Goal: Task Accomplishment & Management: Manage account settings

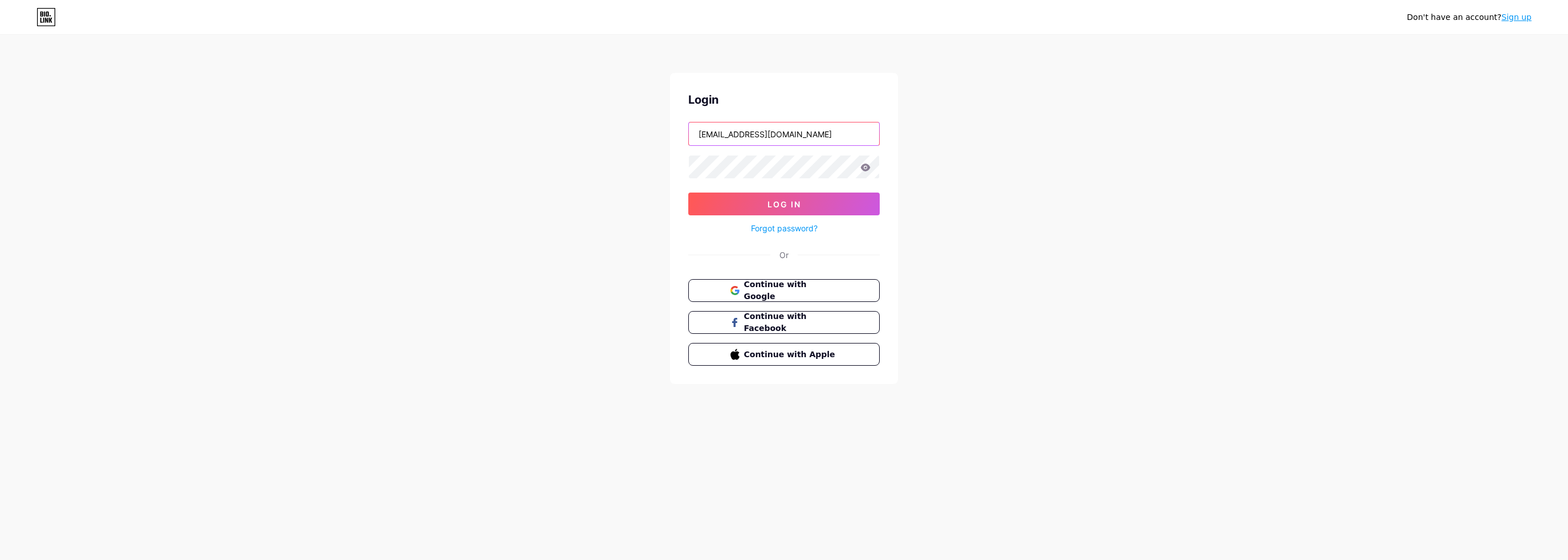
click at [732, 134] on input "[EMAIL_ADDRESS][DOMAIN_NAME]" at bounding box center [784, 133] width 191 height 22
type input "[EMAIL_ADDRESS][DOMAIN_NAME]"
click at [782, 202] on span "Log In" at bounding box center [785, 204] width 34 height 10
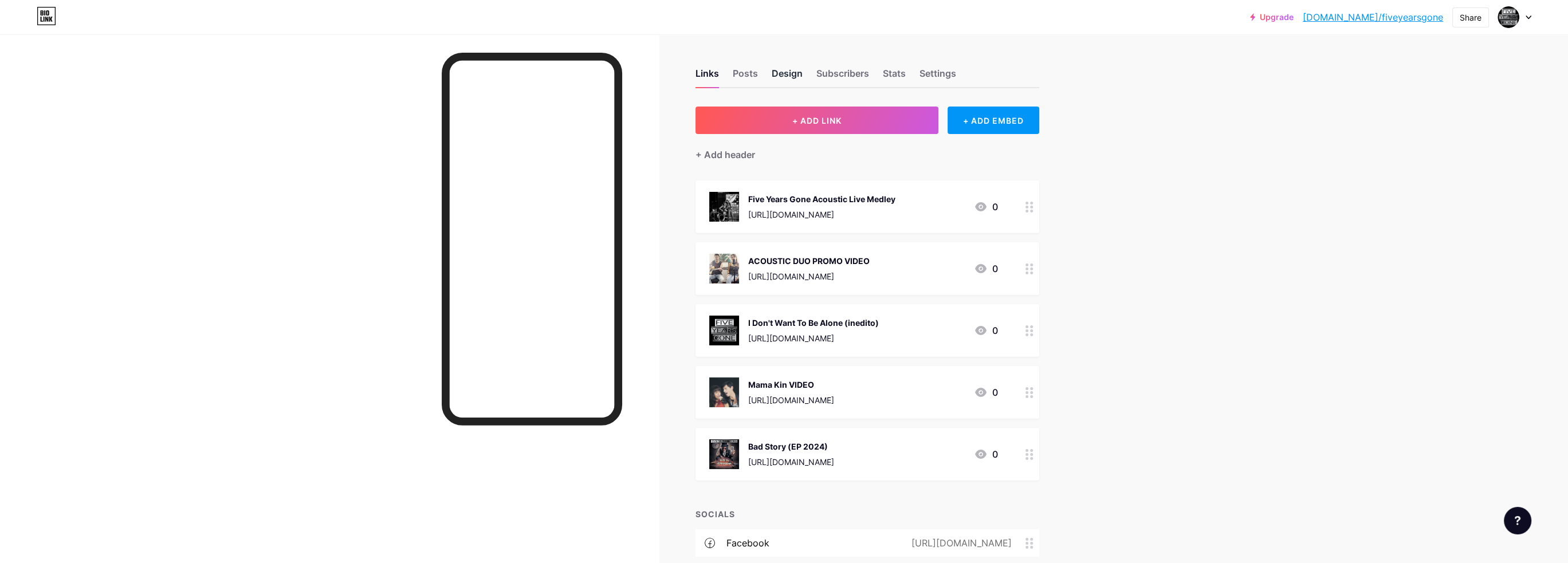
click at [786, 73] on div "Design" at bounding box center [787, 76] width 31 height 21
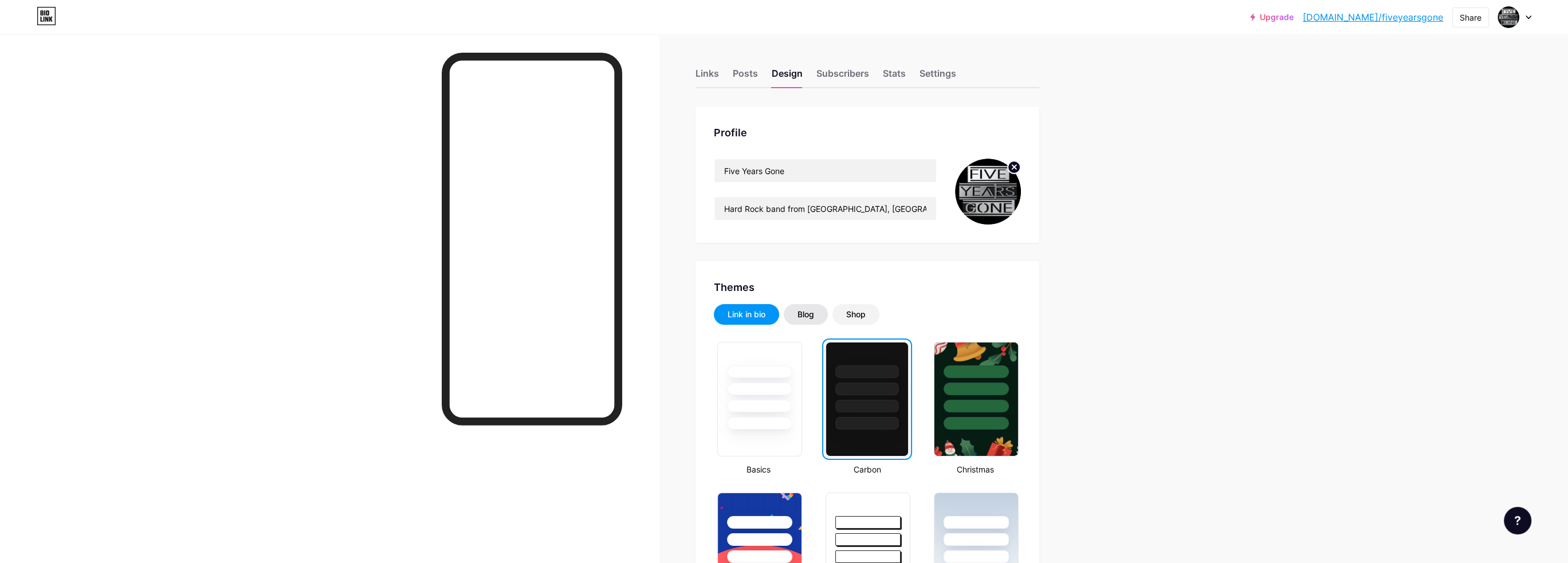
click at [810, 316] on div "Blog" at bounding box center [805, 314] width 16 height 12
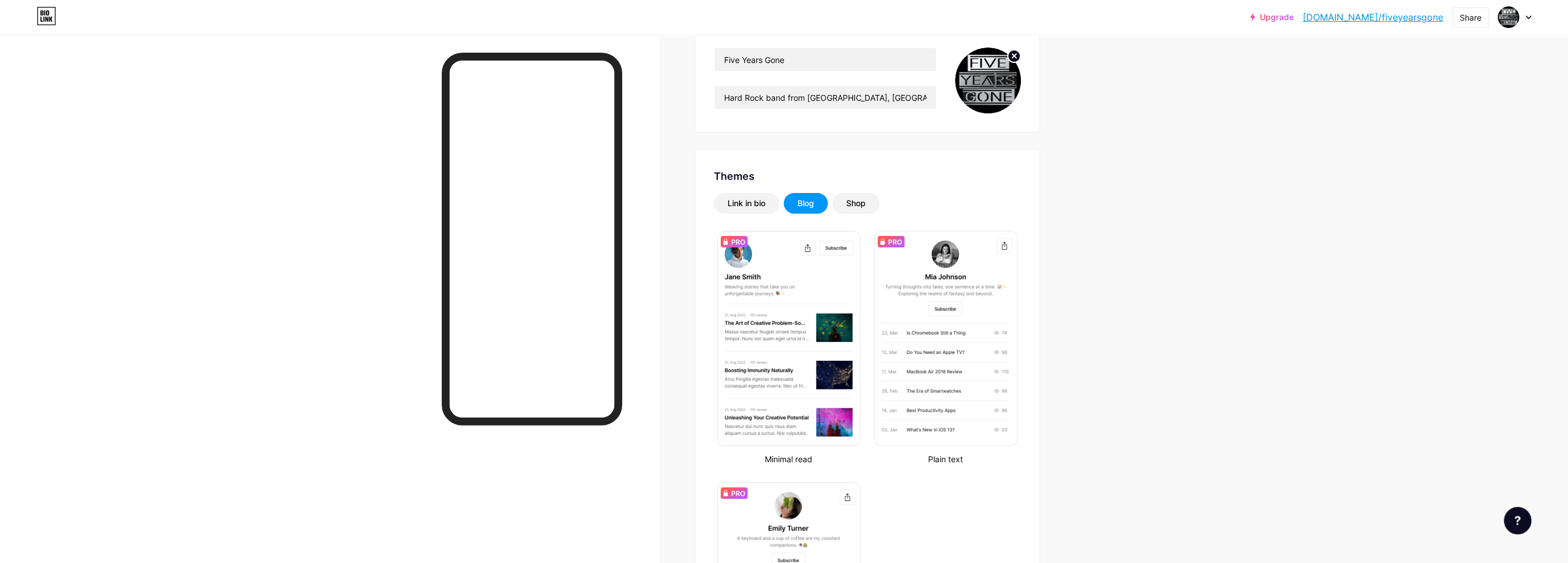
scroll to position [172, 0]
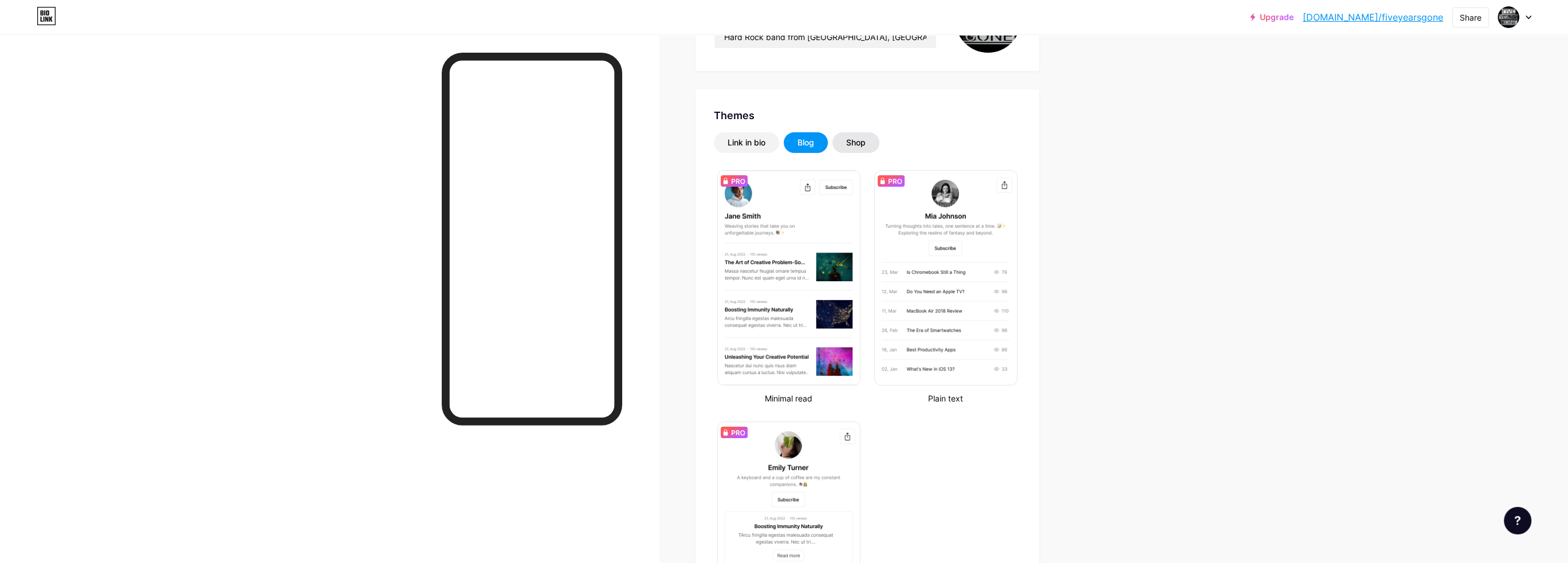
click at [862, 139] on div "Shop" at bounding box center [856, 142] width 20 height 12
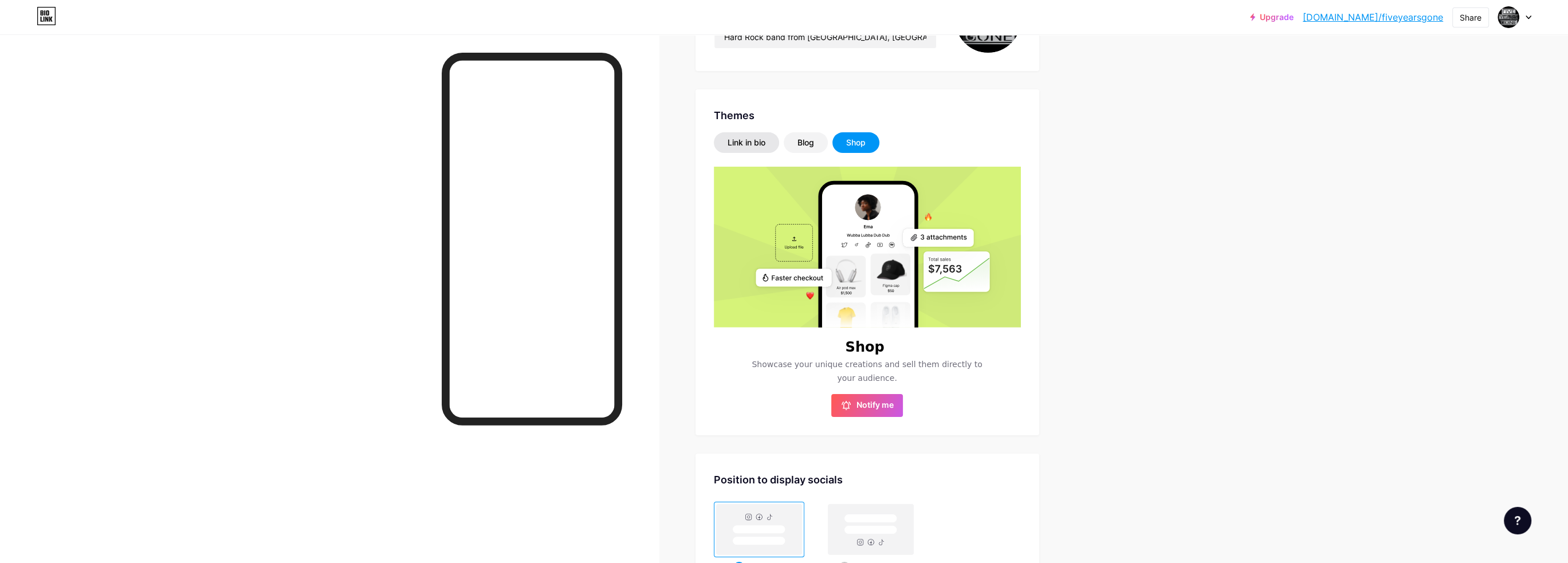
click at [757, 143] on div "Link in bio" at bounding box center [747, 142] width 38 height 12
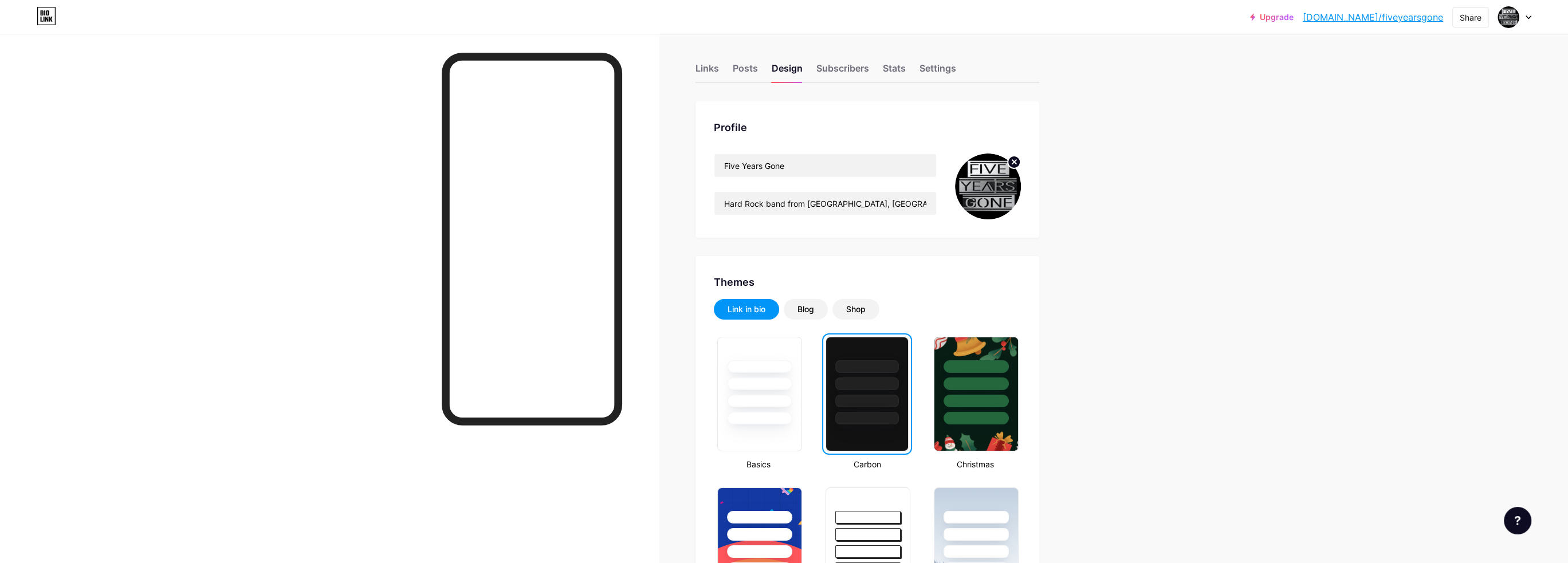
scroll to position [0, 0]
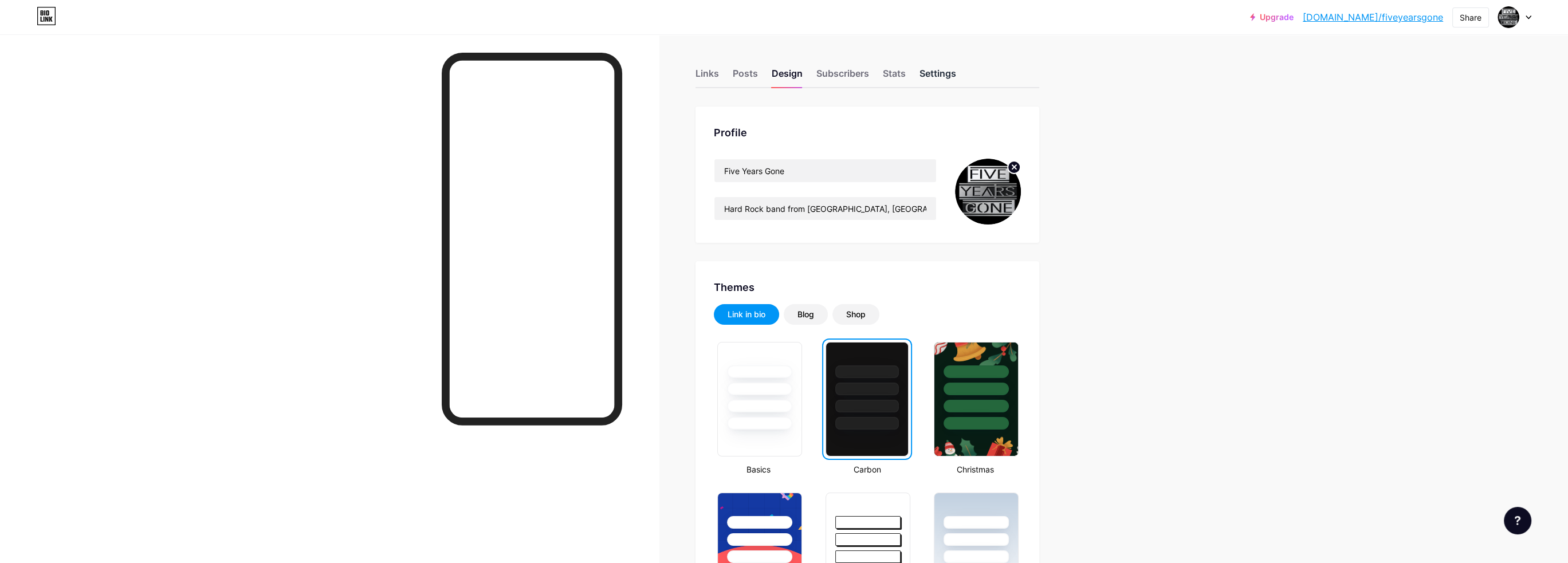
click at [948, 75] on div "Settings" at bounding box center [937, 76] width 37 height 21
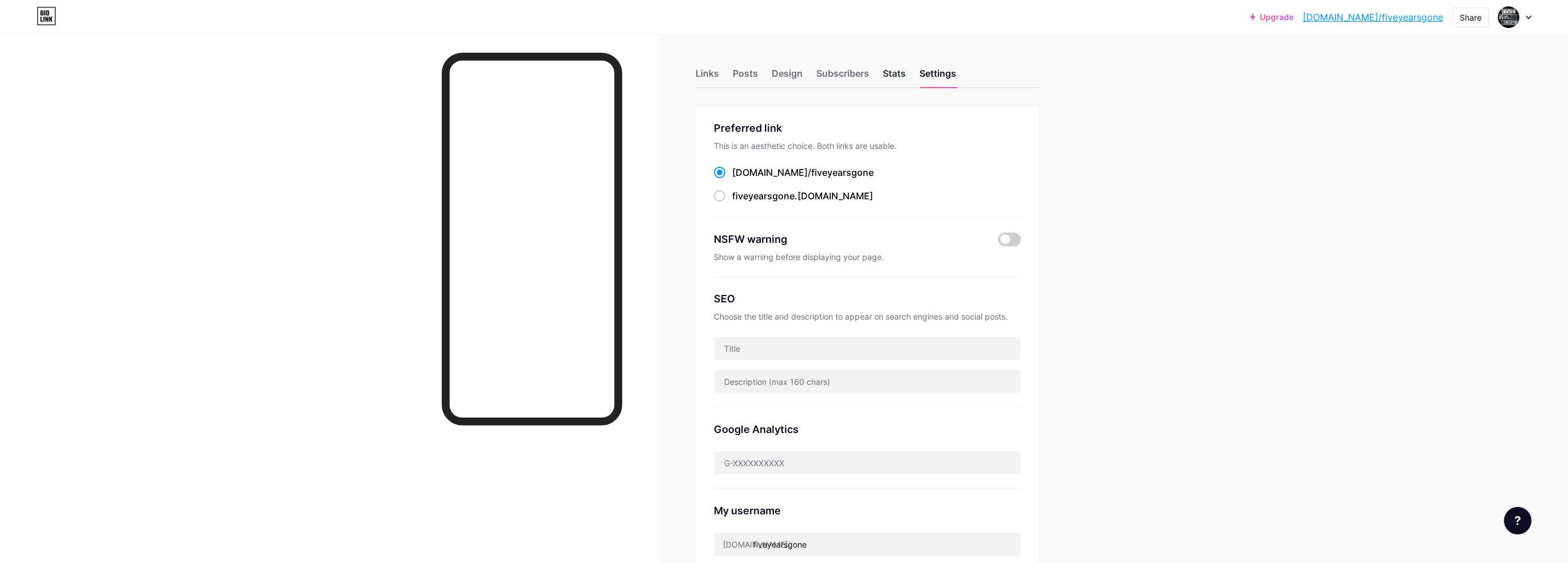
click at [893, 70] on div "Stats" at bounding box center [893, 76] width 22 height 21
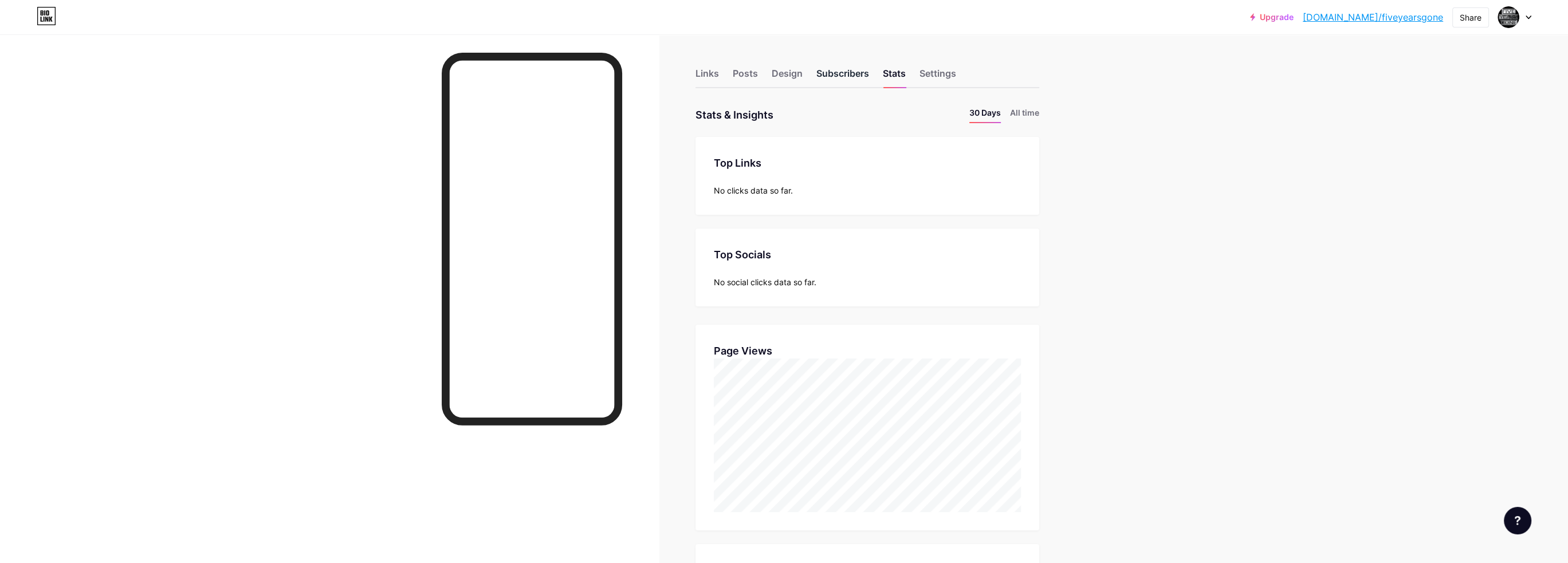
scroll to position [563, 1567]
click at [841, 72] on div "Subscribers" at bounding box center [842, 76] width 53 height 21
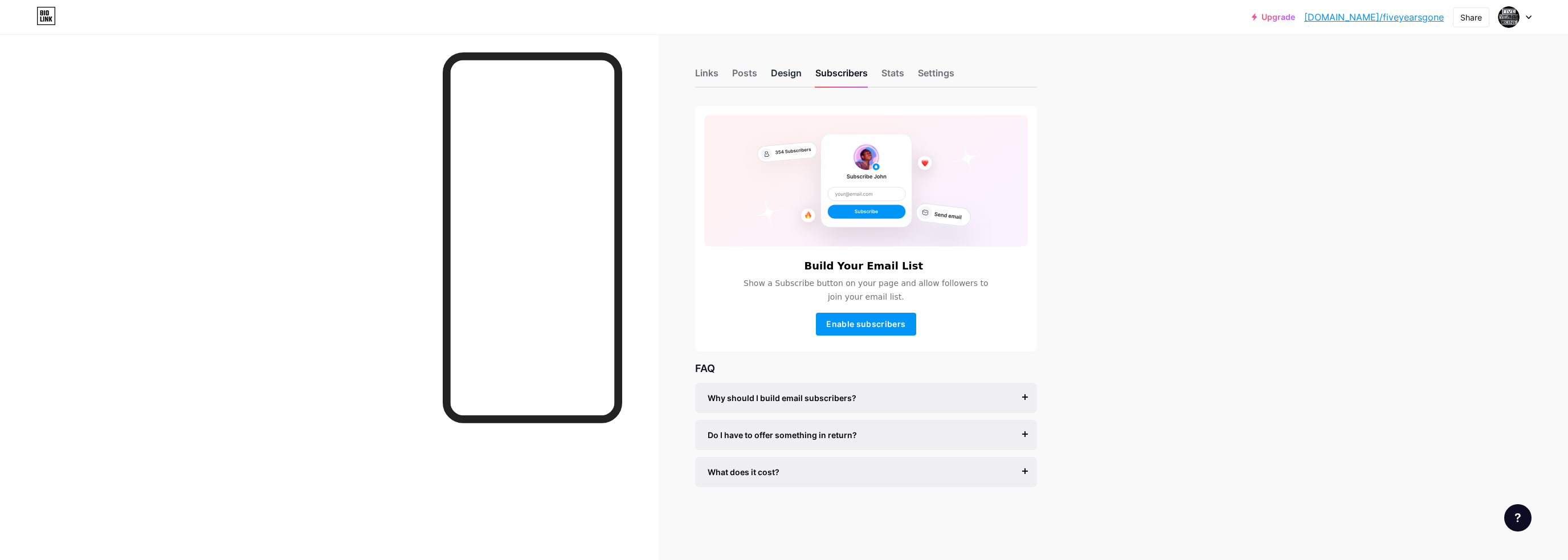
click at [782, 74] on div "Design" at bounding box center [787, 76] width 30 height 21
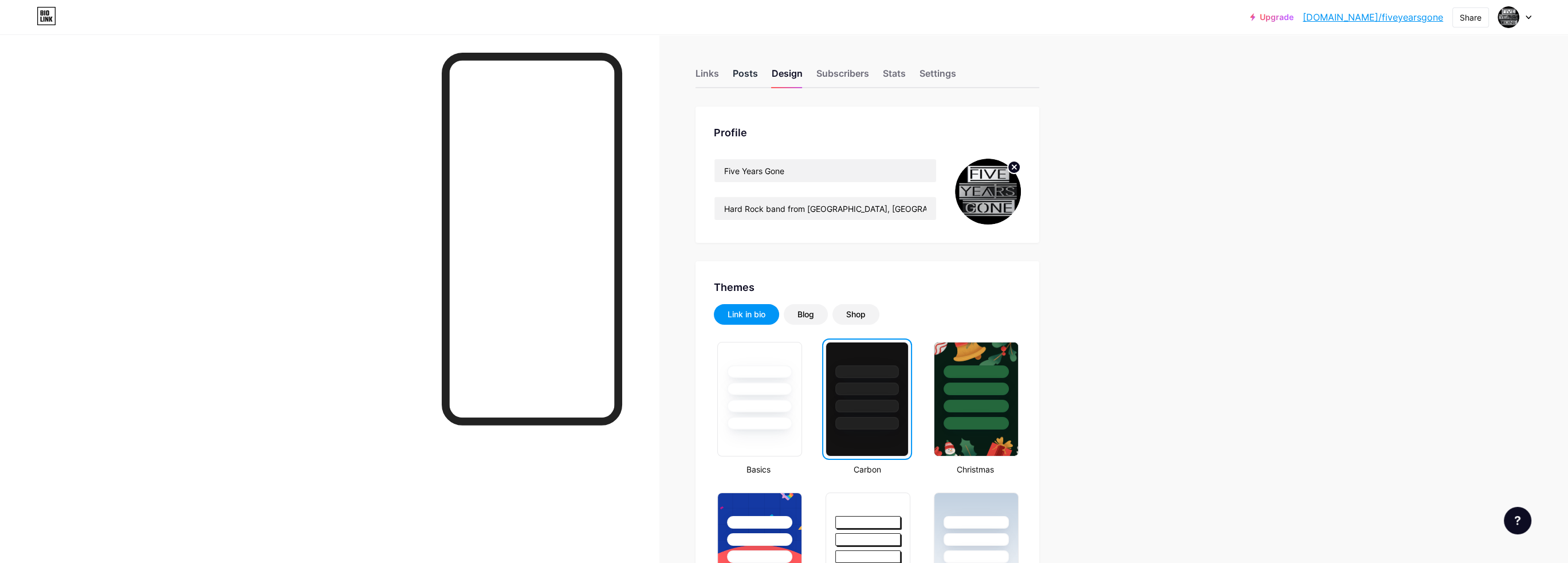
click at [740, 73] on div "Posts" at bounding box center [745, 76] width 25 height 21
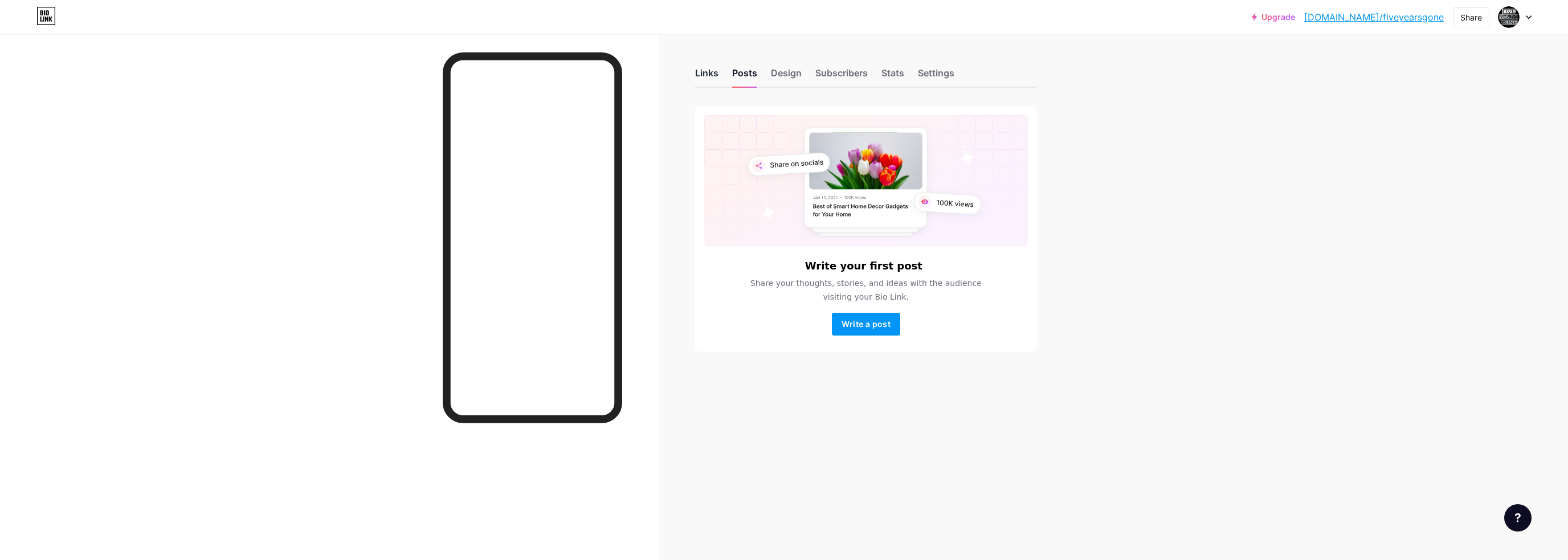
click at [712, 71] on div "Links" at bounding box center [707, 76] width 23 height 21
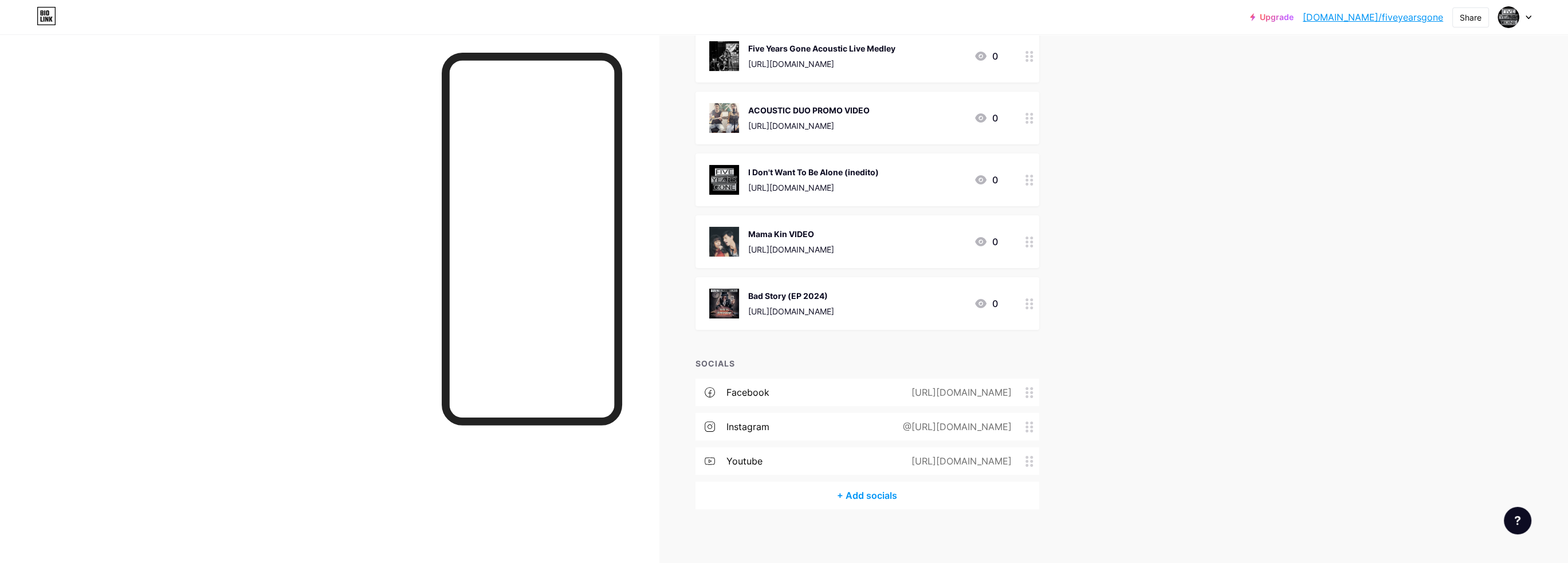
scroll to position [153, 0]
click at [838, 45] on div "Five Years Gone Acoustic Live Medley" at bounding box center [822, 46] width 148 height 12
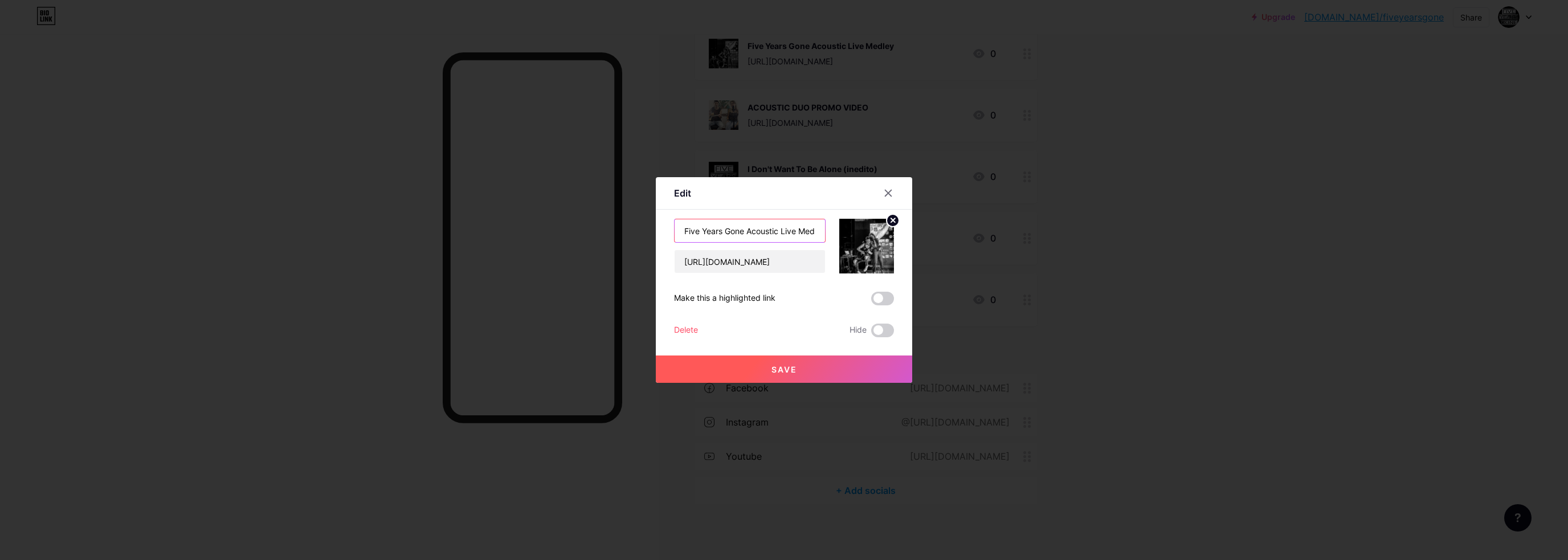
drag, startPoint x: 748, startPoint y: 230, endPoint x: 654, endPoint y: 234, distance: 94.1
click at [654, 234] on div "Edit Content YouTube Play YouTube video without leaving your page. ADD Vimeo Pl…" at bounding box center [784, 280] width 1568 height 560
type input "Acoustic Live Medley"
click at [779, 368] on span "Save" at bounding box center [784, 369] width 26 height 10
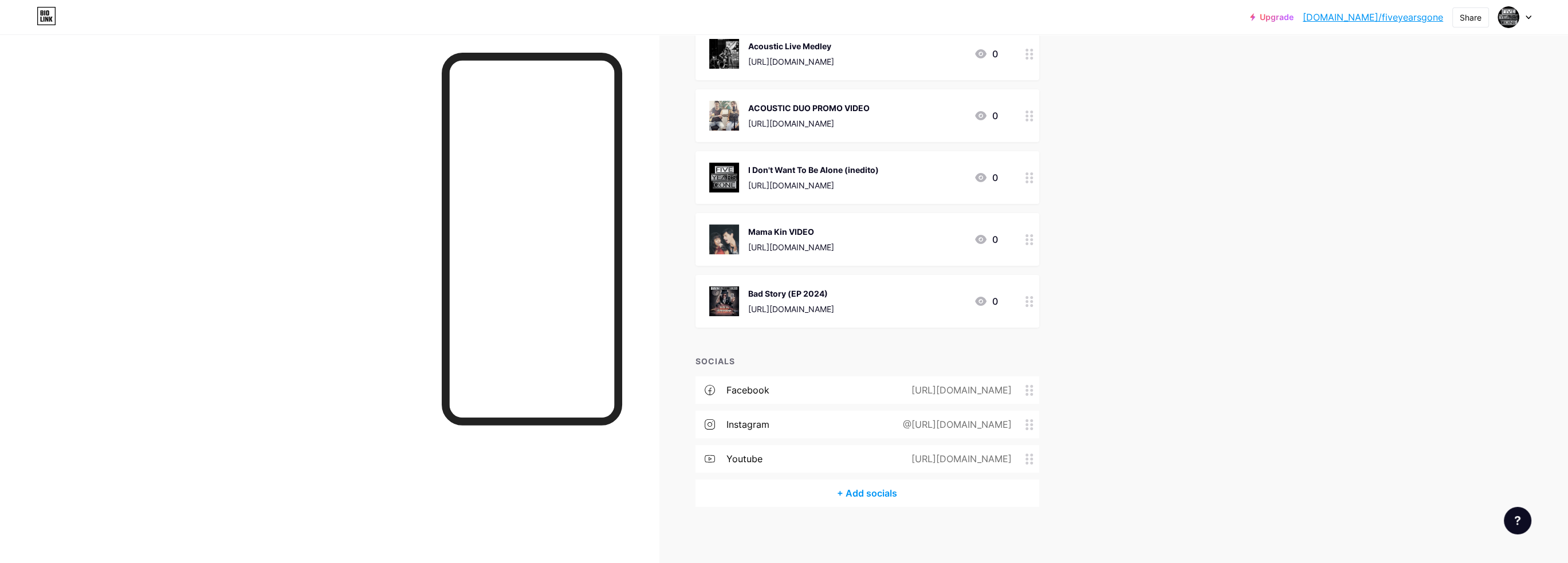
click at [816, 45] on div "Acoustic Live Medley" at bounding box center [792, 46] width 86 height 12
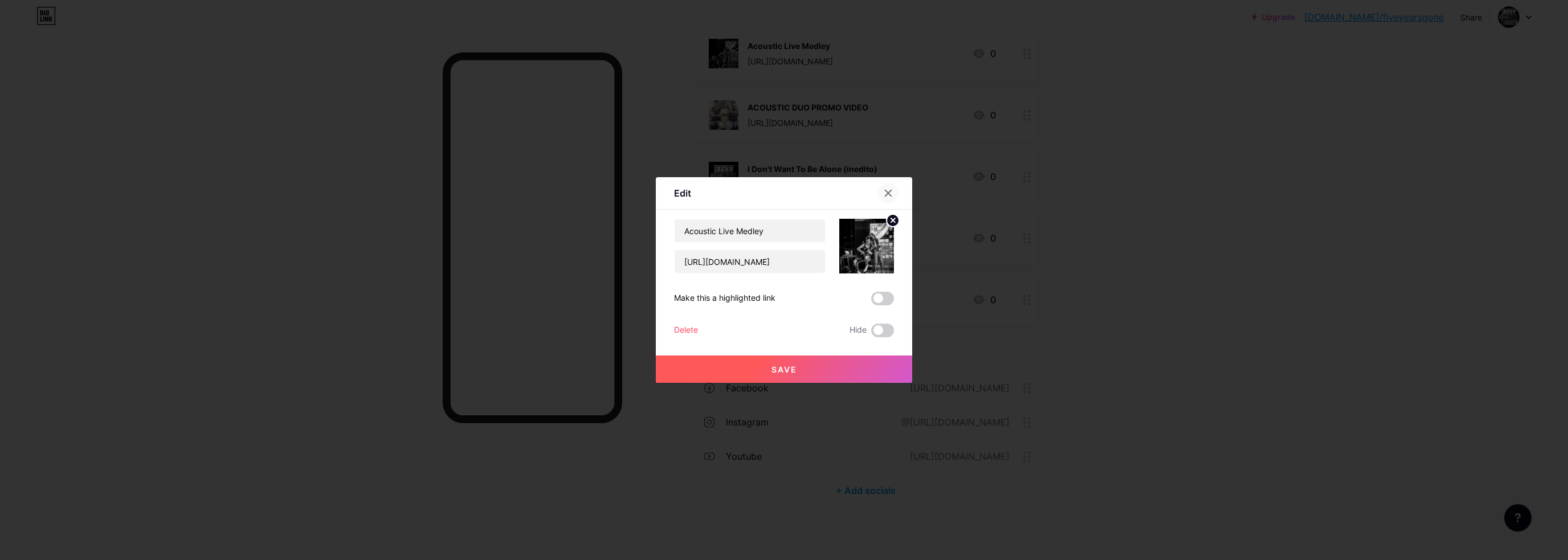
click at [886, 192] on icon at bounding box center [889, 193] width 9 height 9
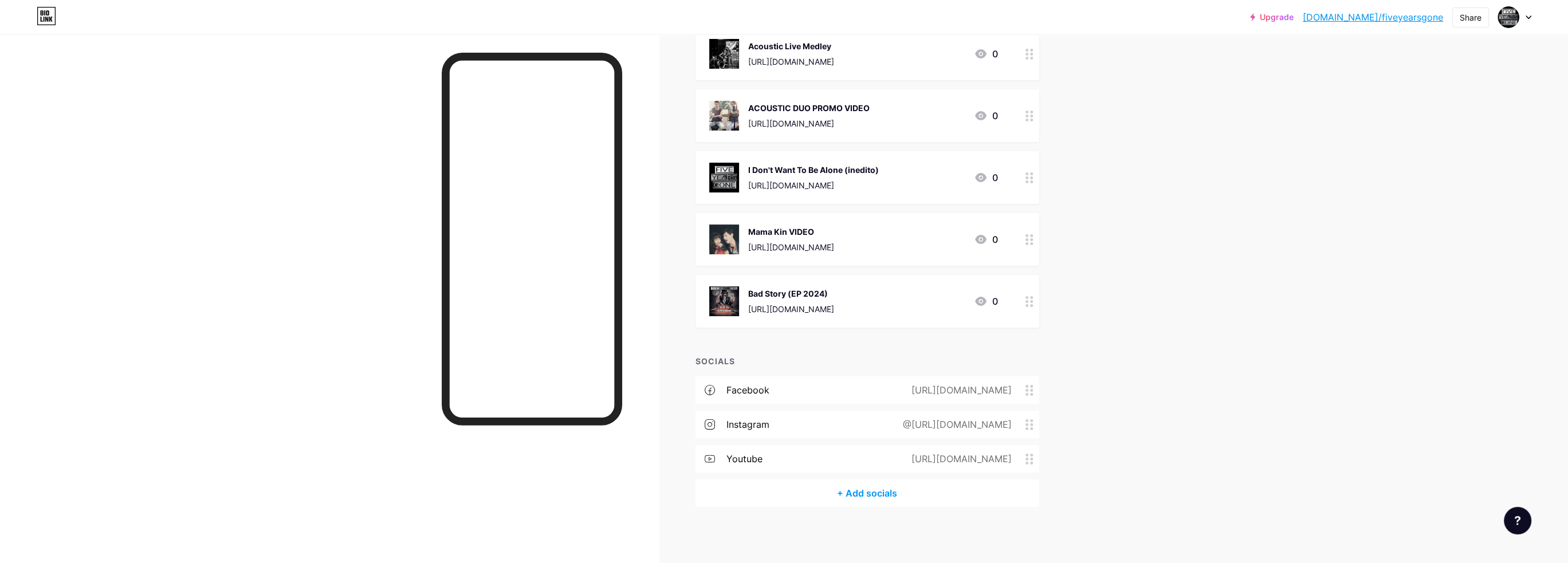
drag, startPoint x: 786, startPoint y: 61, endPoint x: 1269, endPoint y: 91, distance: 483.9
click at [1269, 91] on div "Upgrade [DOMAIN_NAME]/fiveye... [DOMAIN_NAME]/fiveyearsgone Share Switch accoun…" at bounding box center [784, 205] width 1568 height 717
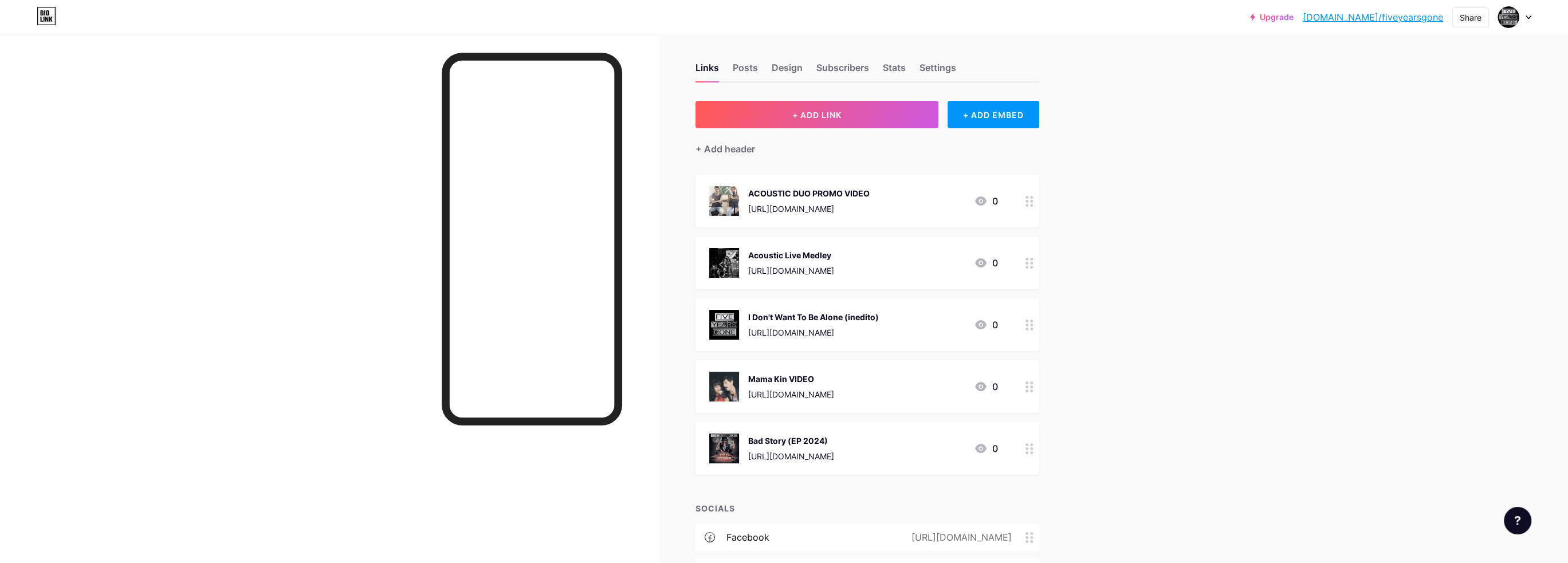
scroll to position [0, 0]
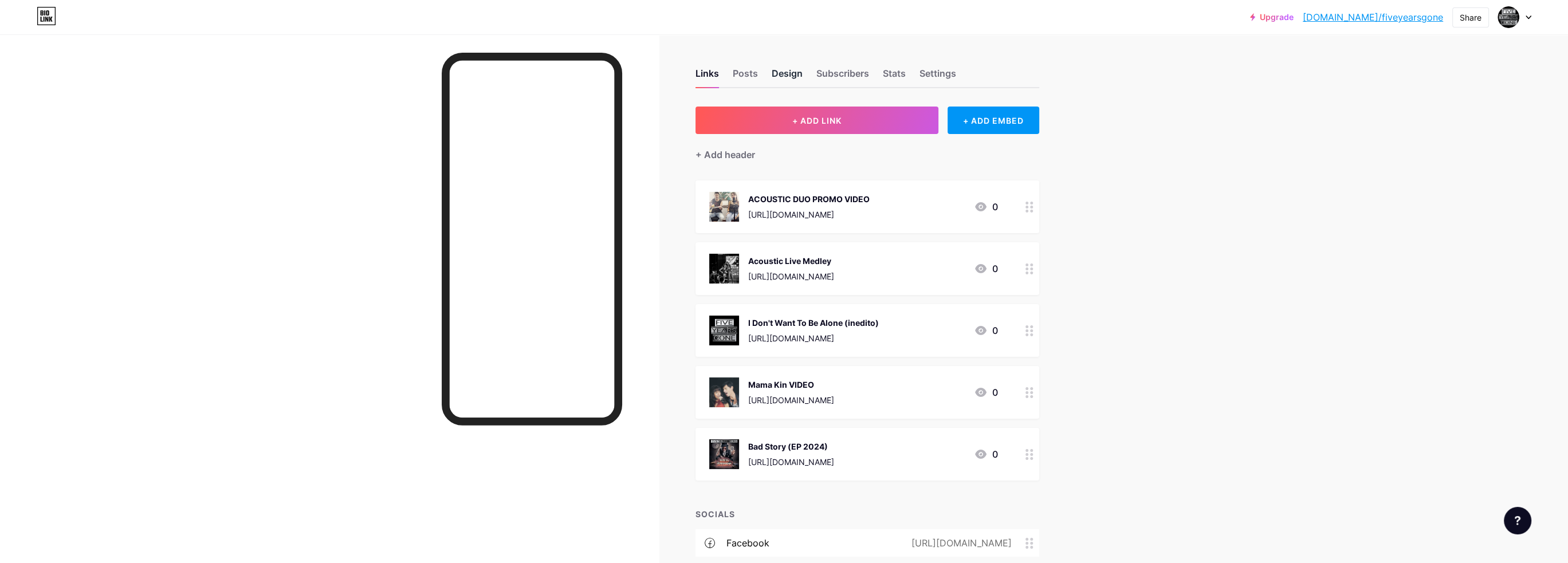
click at [793, 70] on div "Design" at bounding box center [787, 76] width 31 height 21
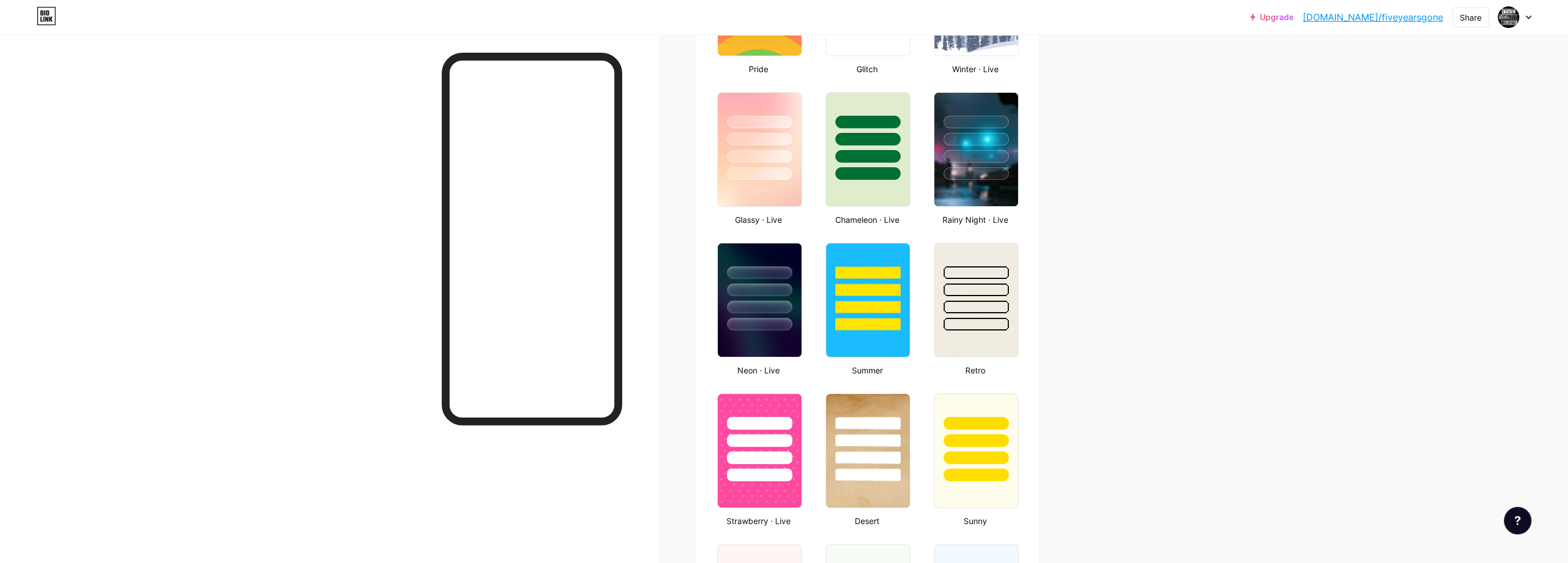
scroll to position [573, 0]
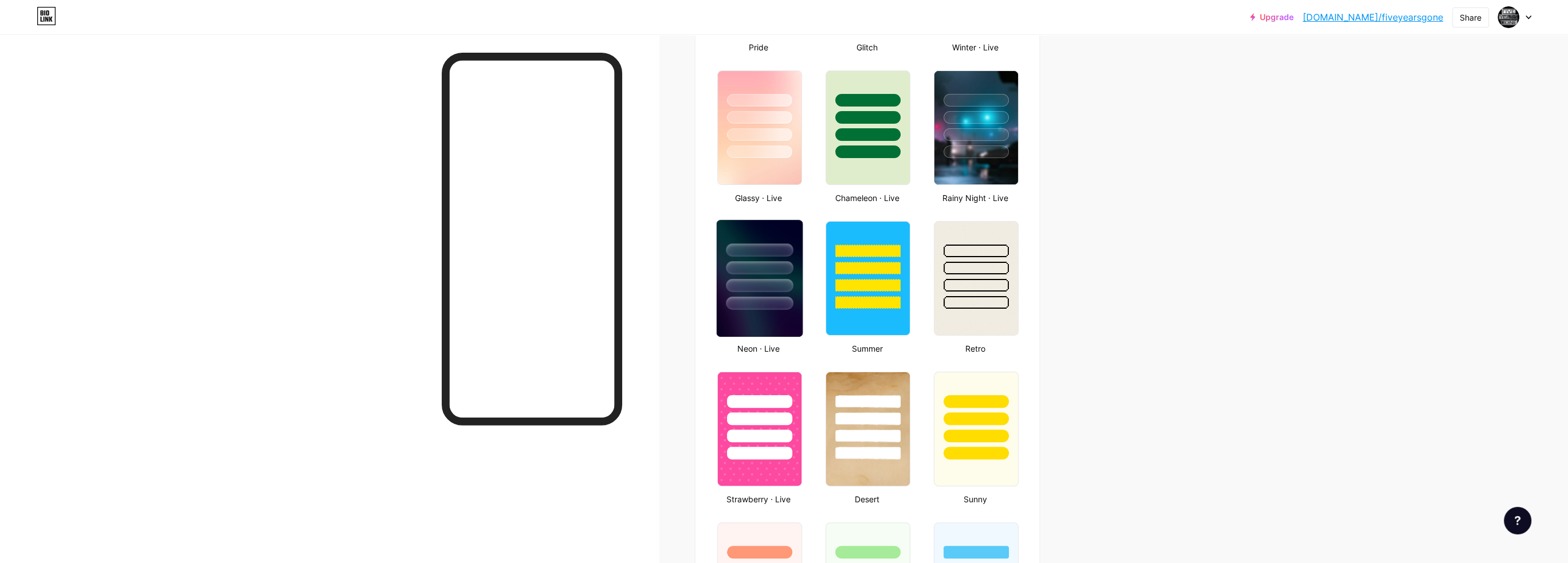
click at [761, 264] on div at bounding box center [759, 267] width 67 height 13
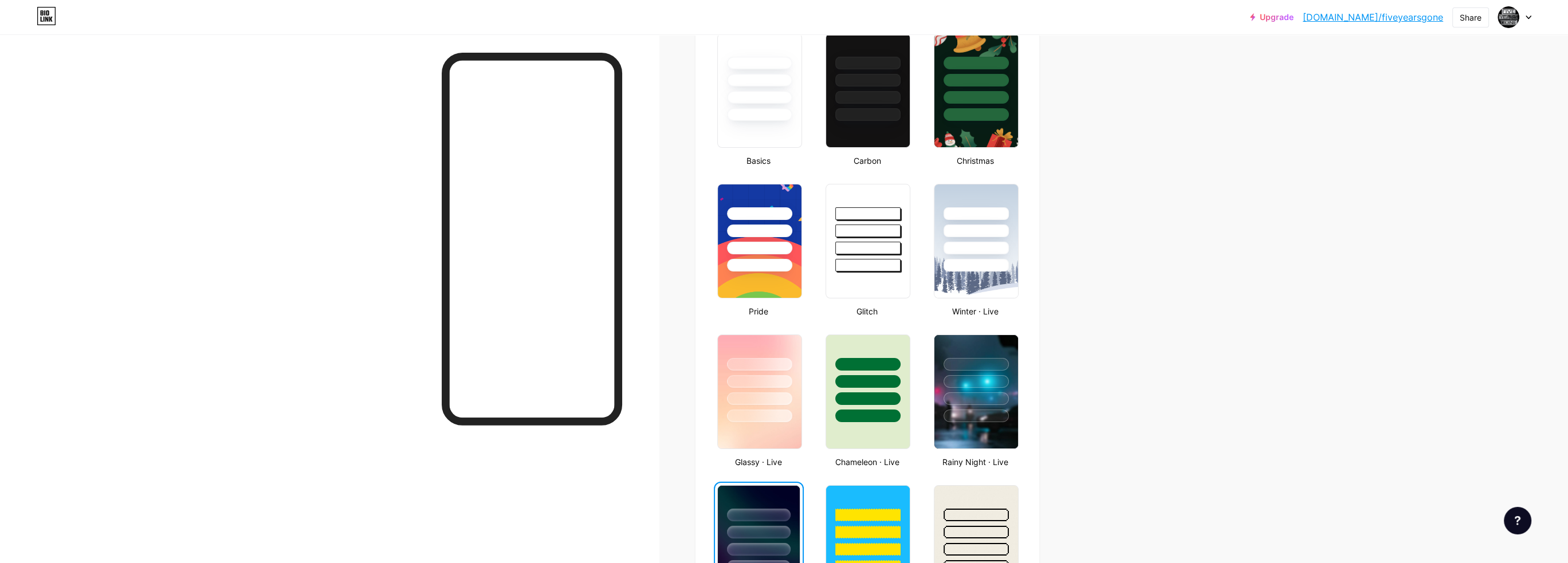
scroll to position [286, 0]
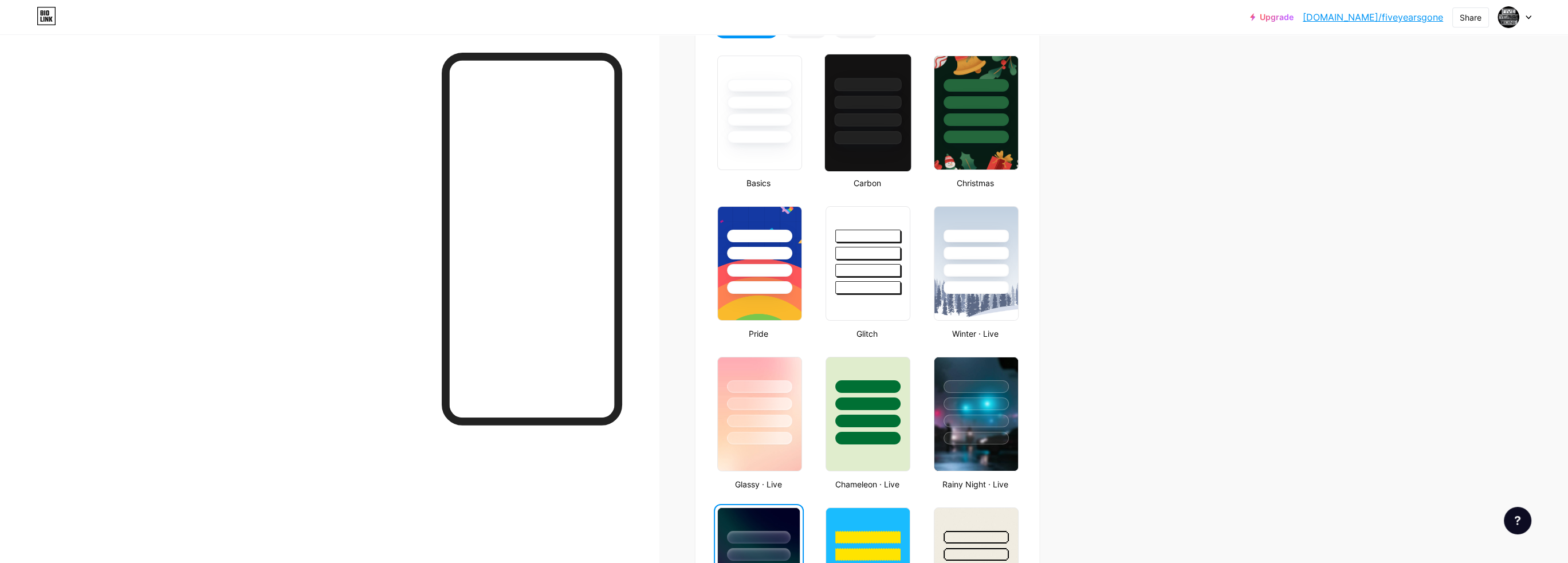
click at [884, 147] on div at bounding box center [867, 112] width 87 height 118
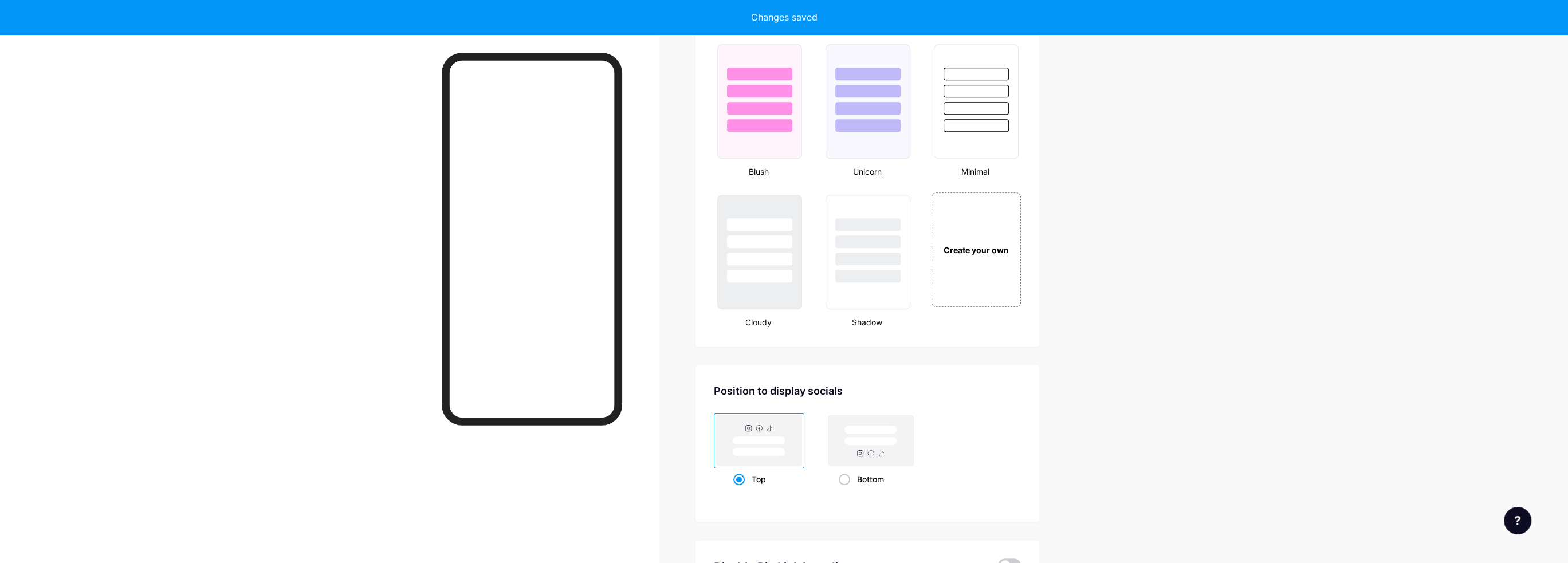
scroll to position [1202, 0]
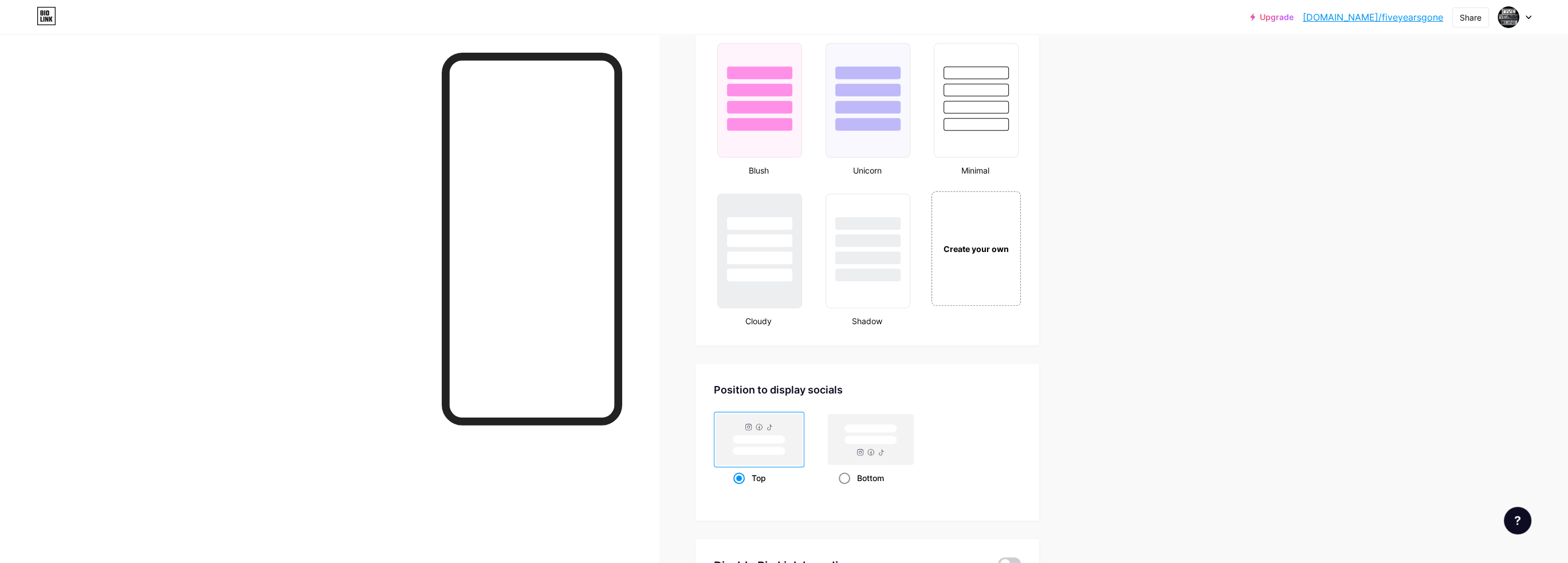
click at [850, 474] on span at bounding box center [844, 478] width 12 height 12
click at [847, 488] on input "Bottom" at bounding box center [842, 492] width 7 height 7
radio input "true"
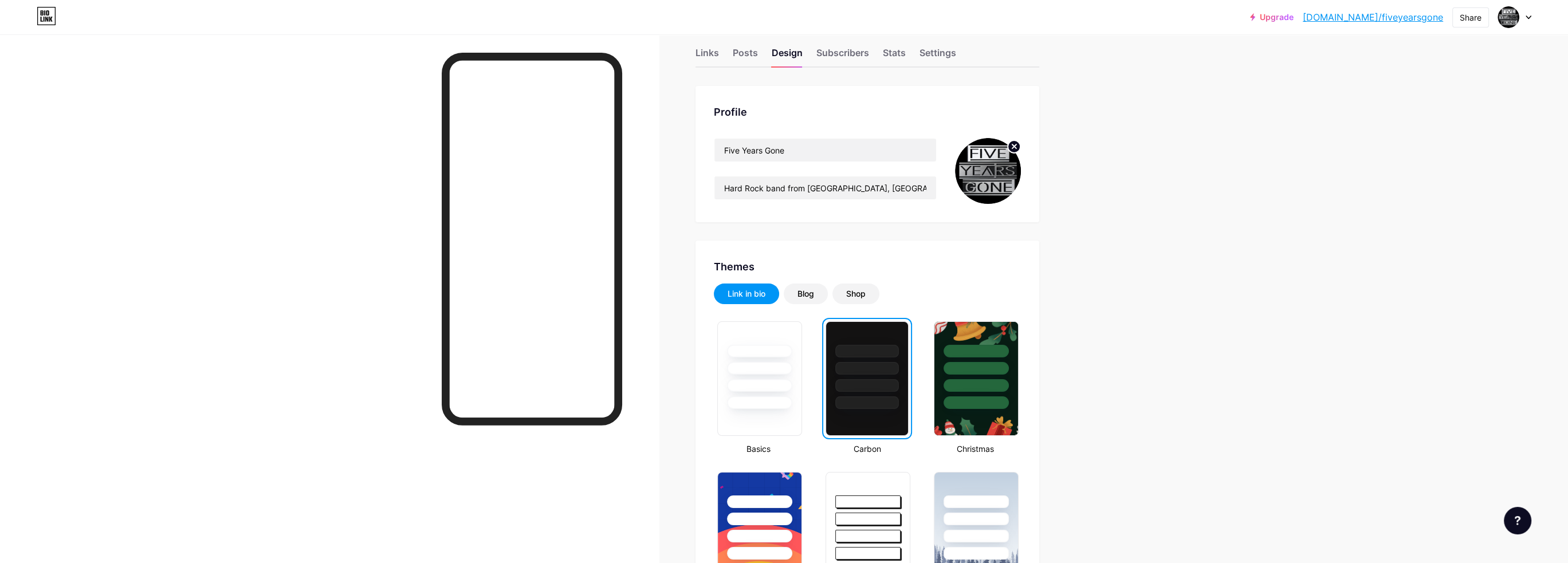
scroll to position [0, 0]
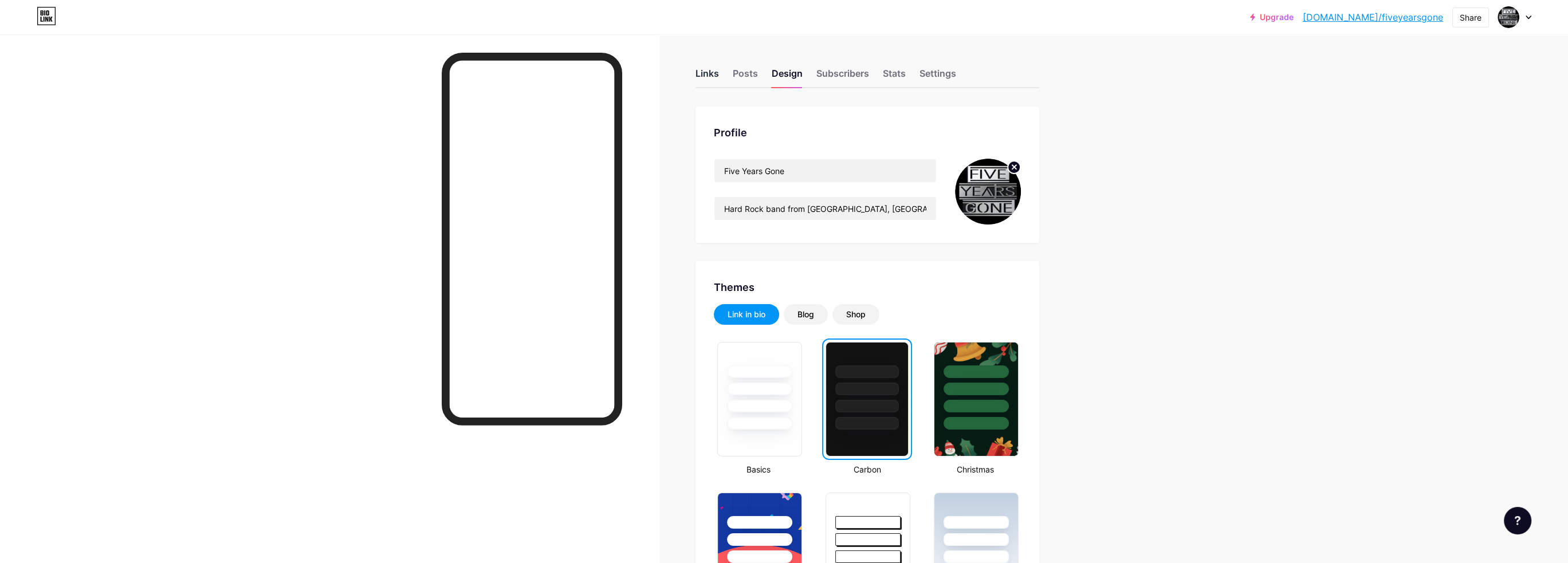
click at [701, 75] on div "Links" at bounding box center [707, 76] width 23 height 21
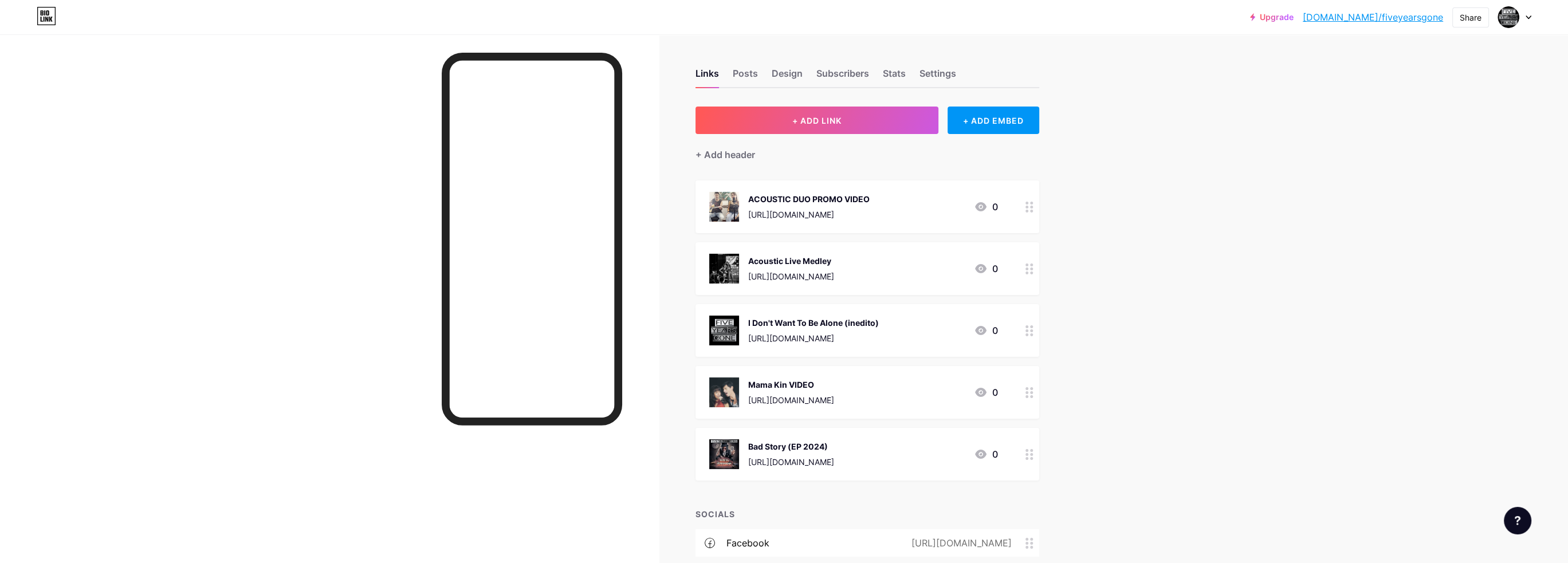
click at [1205, 204] on div "Upgrade [DOMAIN_NAME]/fiveye... [DOMAIN_NAME]/fiveyearsgone Share Switch accoun…" at bounding box center [784, 358] width 1568 height 717
